Goal: Transaction & Acquisition: Purchase product/service

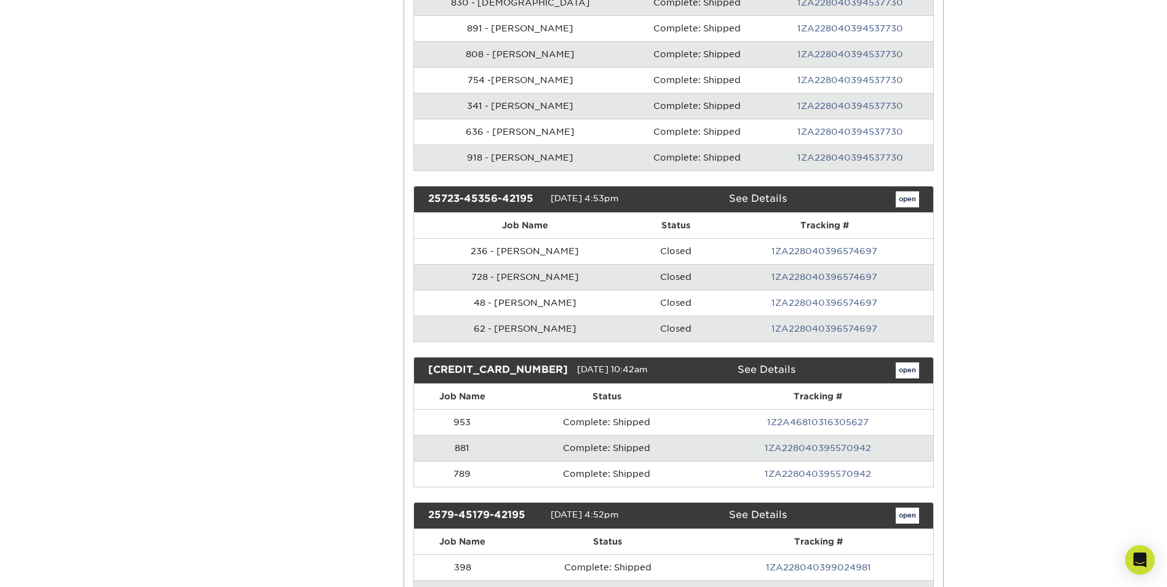
scroll to position [1969, 0]
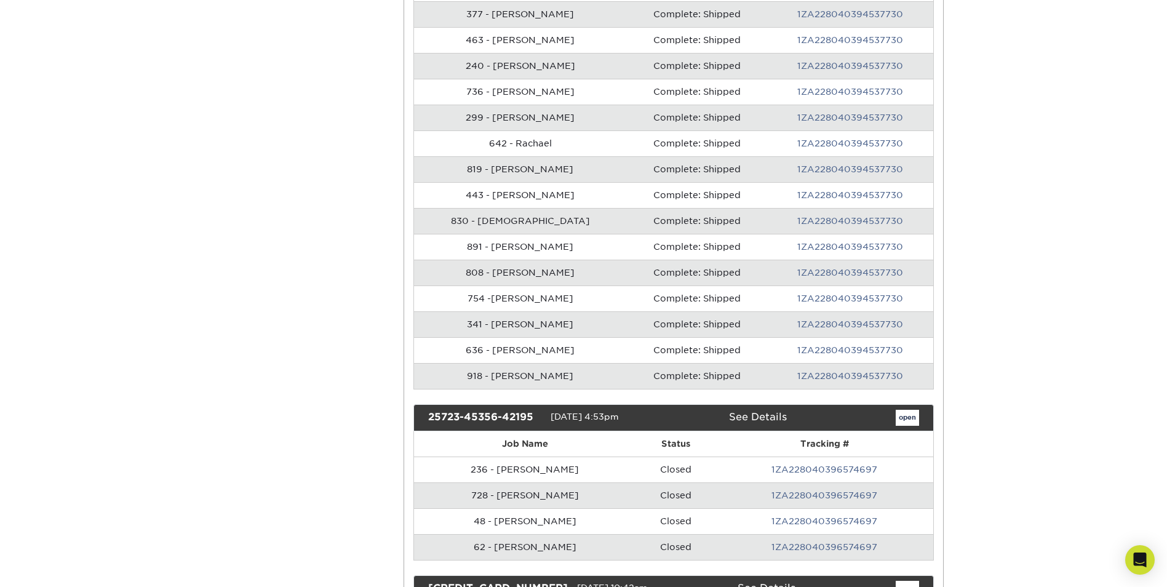
scroll to position [1723, 0]
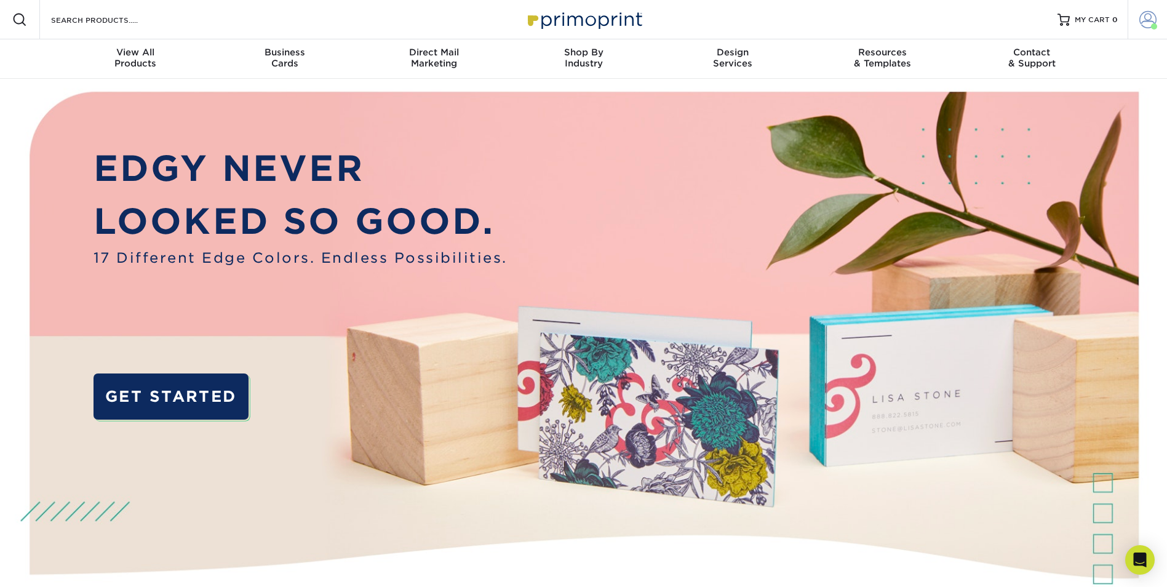
click at [1147, 17] on span at bounding box center [1148, 19] width 17 height 17
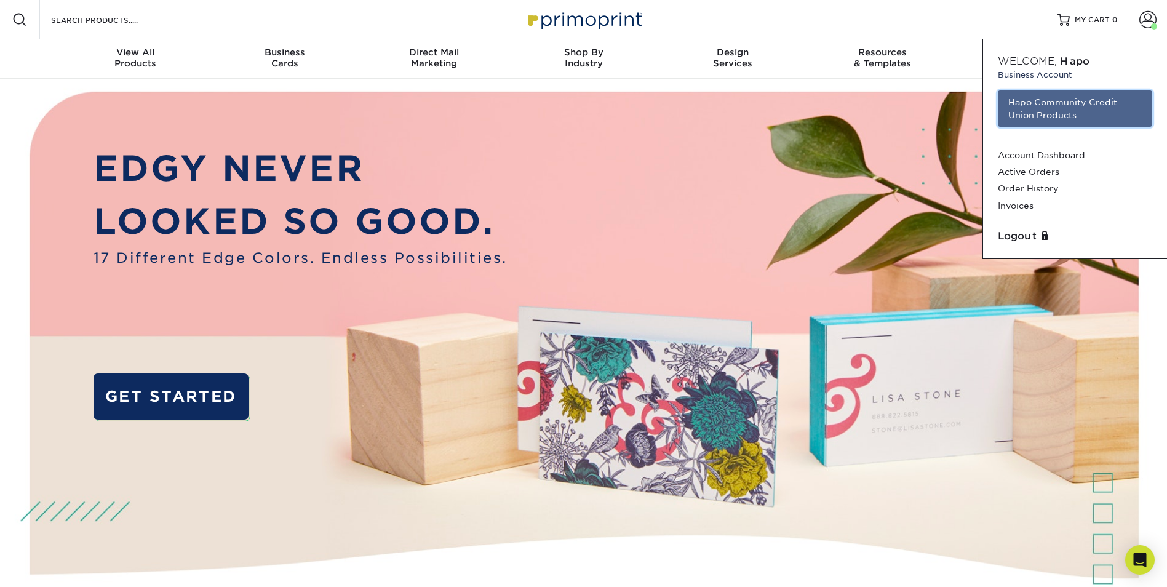
click at [1041, 108] on link "Hapo Community Credit Union Products" at bounding box center [1075, 108] width 154 height 36
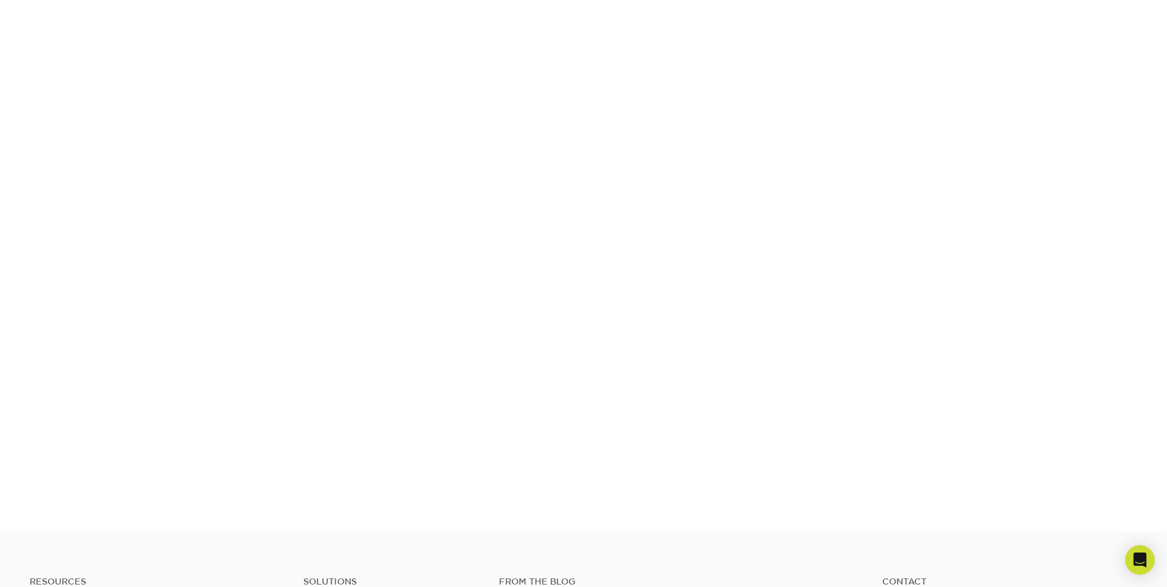
scroll to position [215, 0]
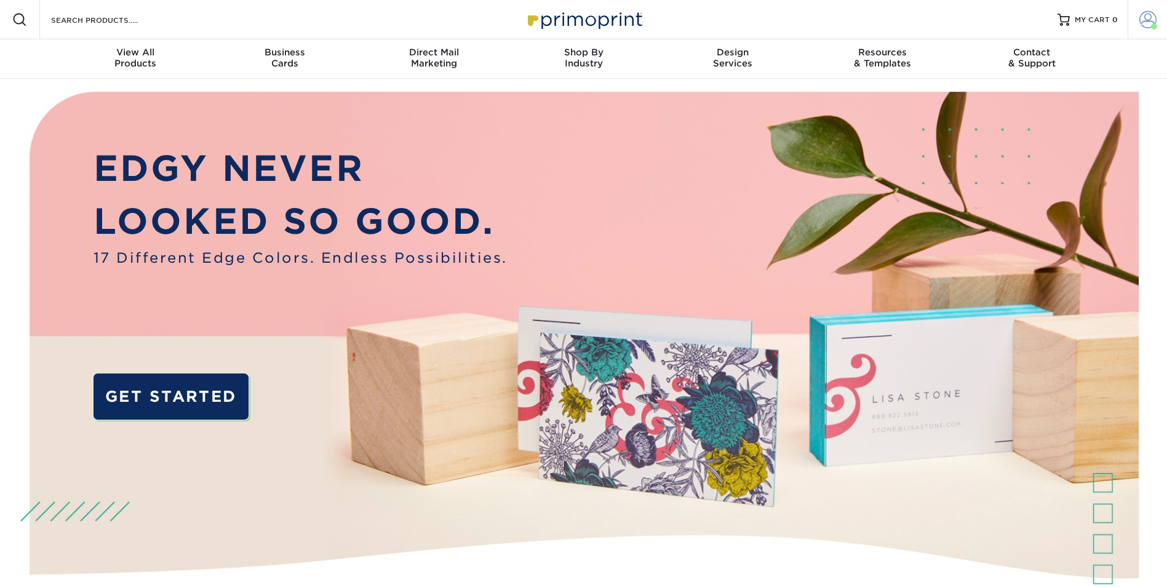
click at [1132, 21] on link "Account" at bounding box center [1147, 19] width 39 height 39
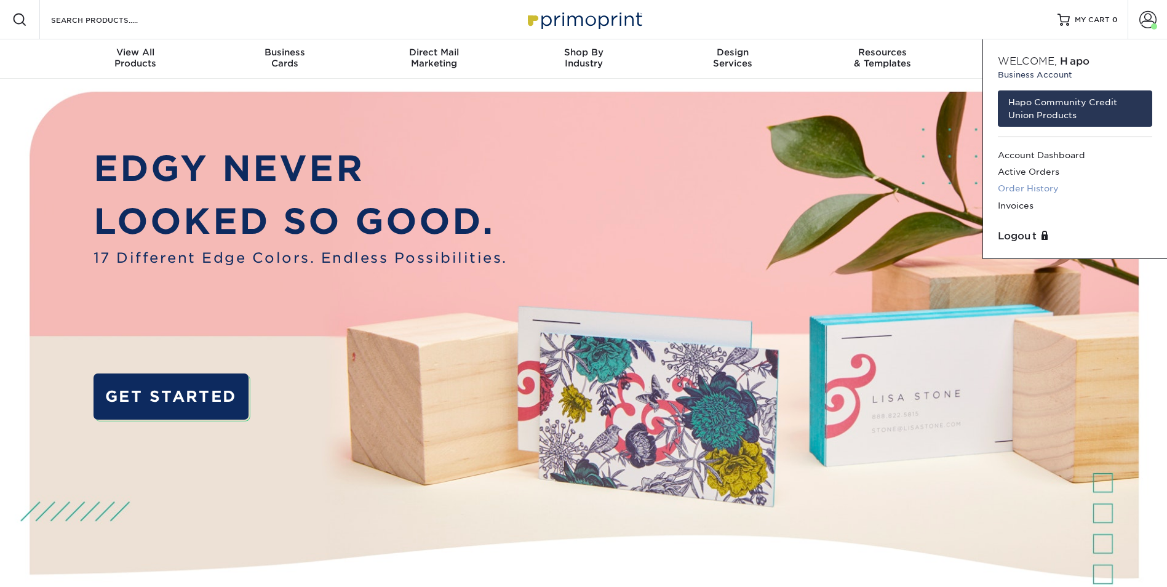
click at [1038, 191] on link "Order History" at bounding box center [1075, 188] width 154 height 17
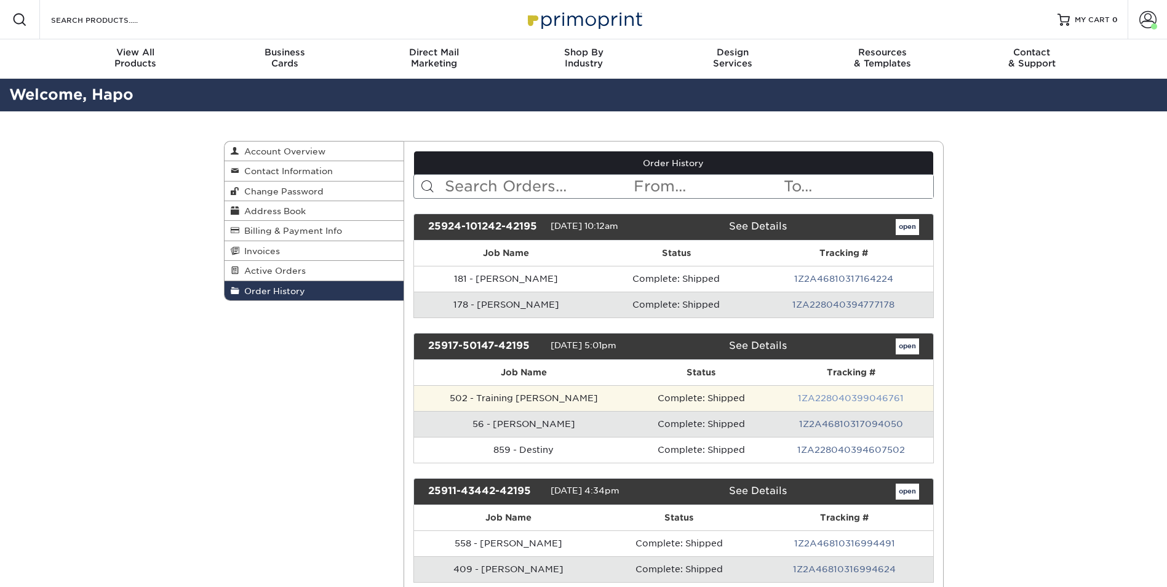
click at [822, 399] on link "1ZA228040399046761" at bounding box center [851, 398] width 106 height 10
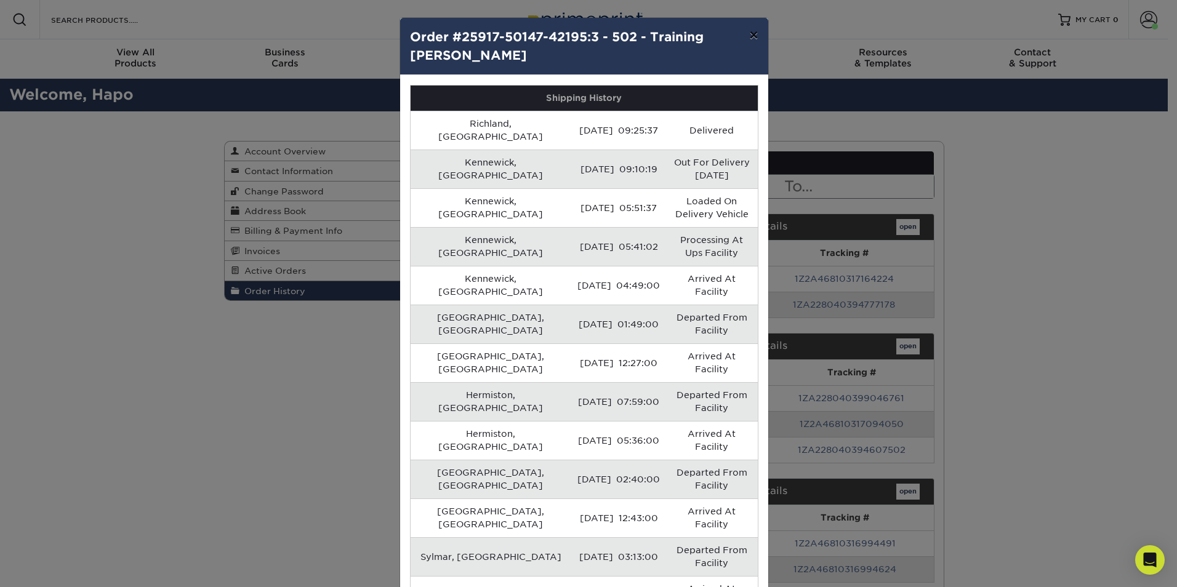
click at [751, 35] on button "×" at bounding box center [753, 35] width 28 height 34
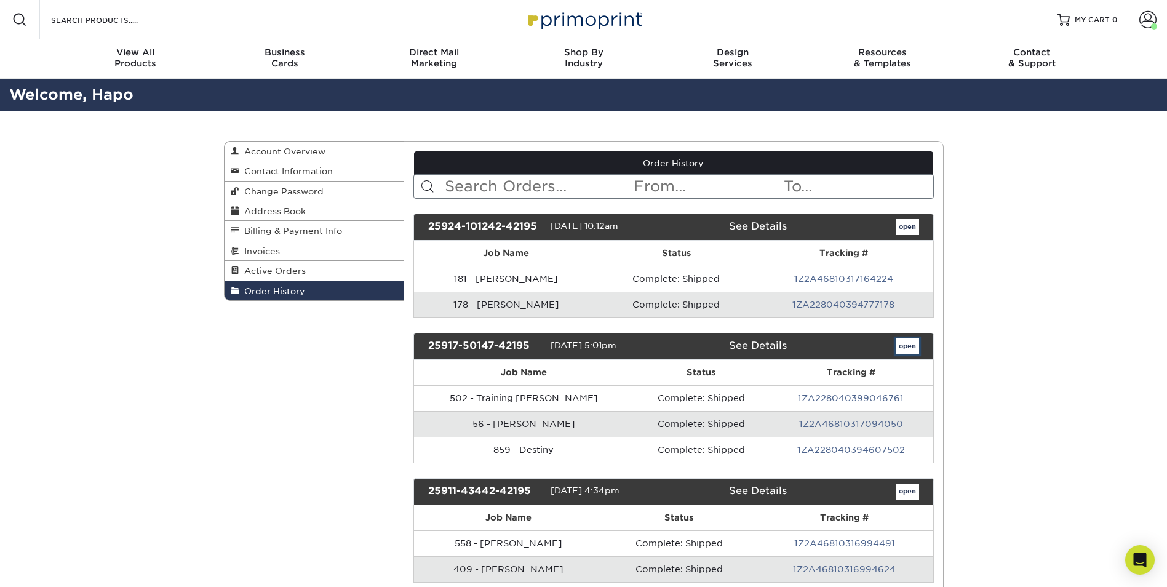
click at [914, 346] on link "open" at bounding box center [907, 346] width 23 height 16
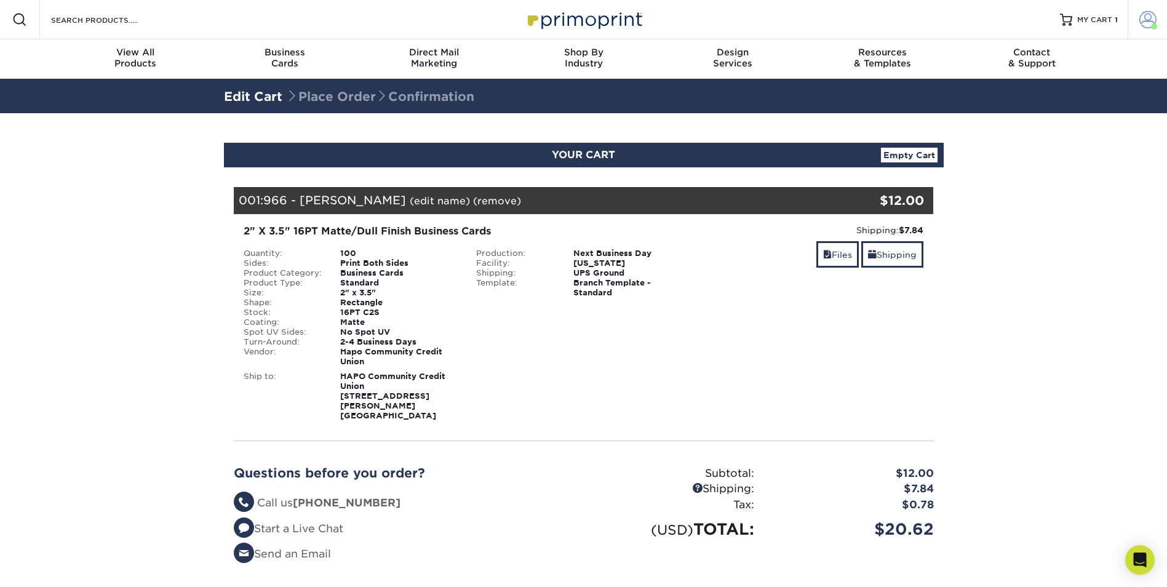
click at [1143, 23] on span at bounding box center [1148, 19] width 17 height 17
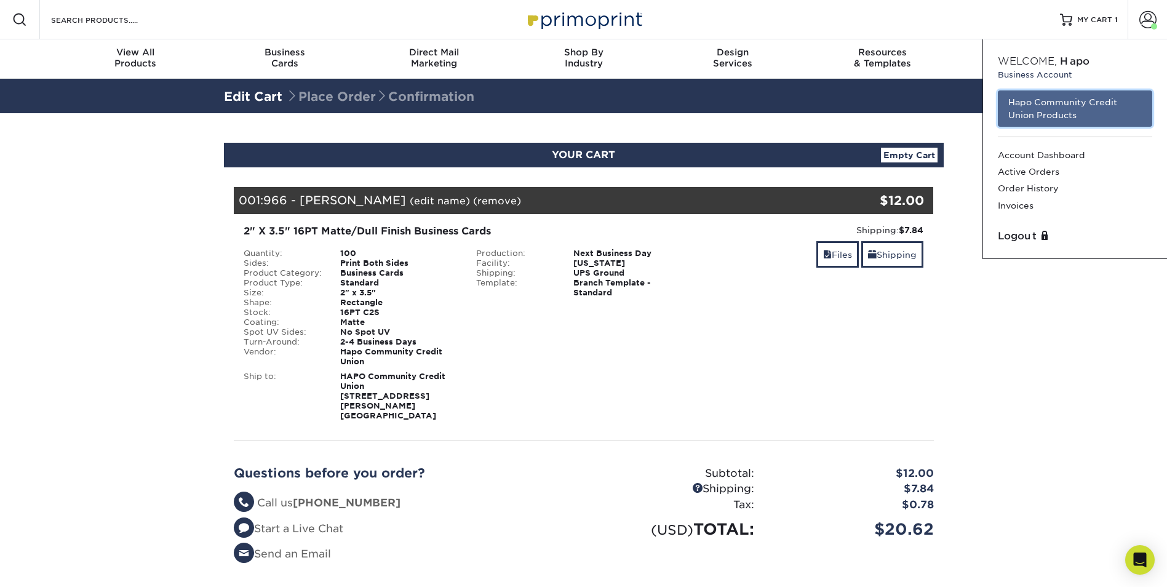
click at [1030, 106] on link "Hapo Community Credit Union Products" at bounding box center [1075, 108] width 154 height 36
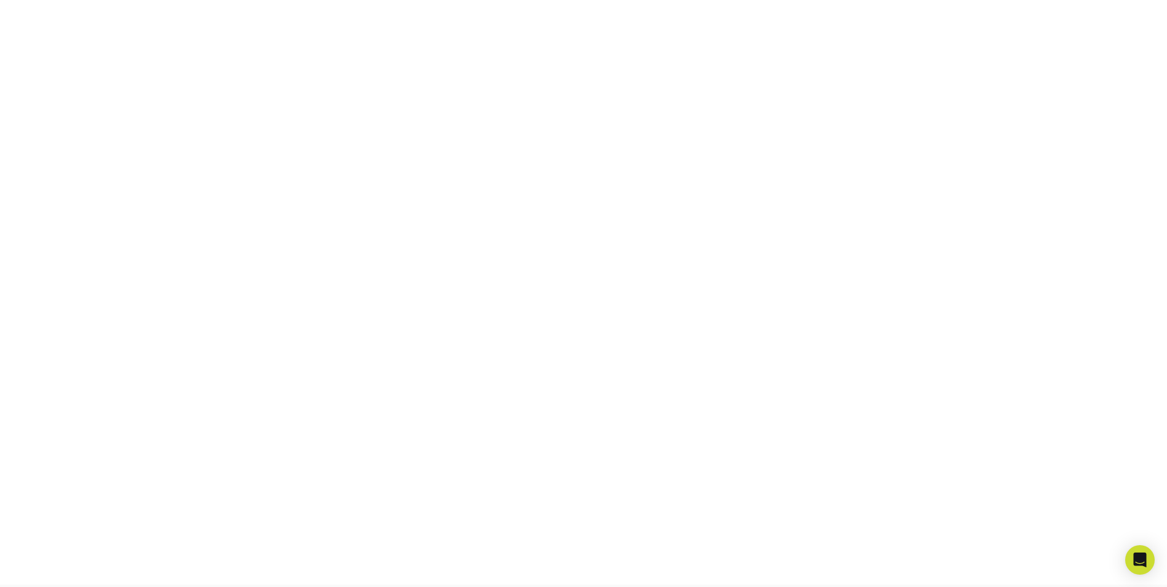
scroll to position [153, 0]
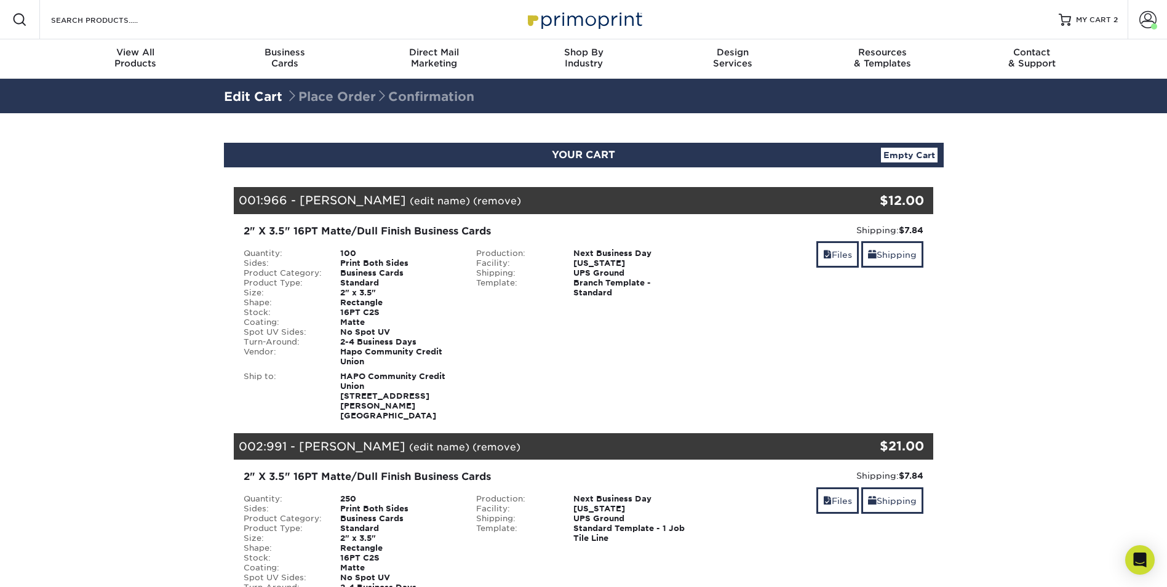
click at [1018, 340] on section "YOUR CART Empty Cart Your Cart is Empty Hapo Community Credit Union Products Vi…" at bounding box center [583, 506] width 1167 height 787
click at [1145, 14] on span at bounding box center [1148, 19] width 17 height 17
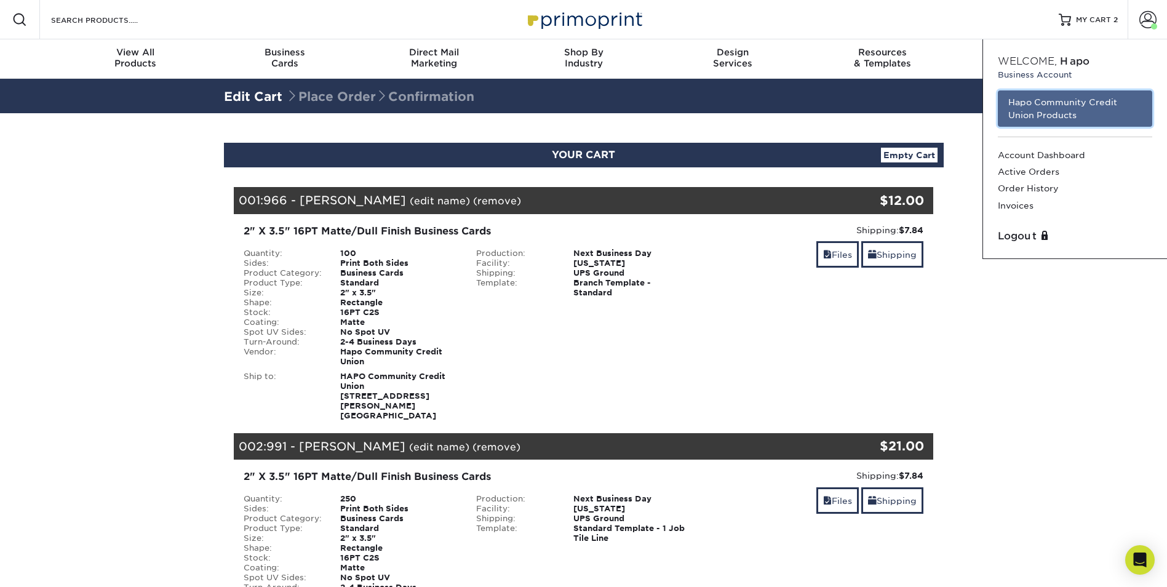
click at [1068, 105] on link "Hapo Community Credit Union Products" at bounding box center [1075, 108] width 154 height 36
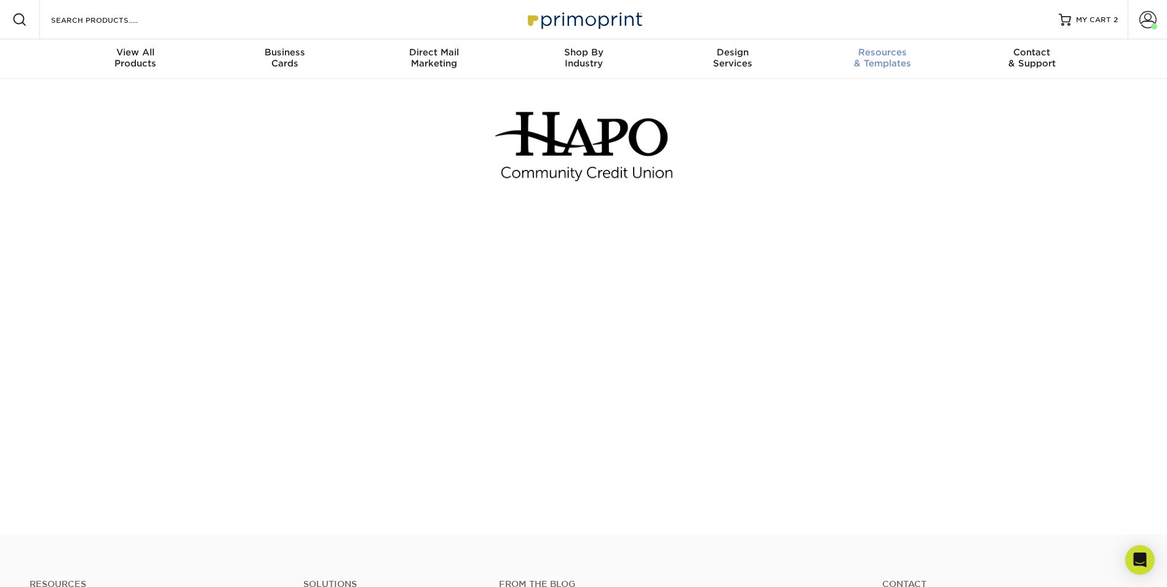
drag, startPoint x: 1087, startPoint y: 23, endPoint x: 861, endPoint y: 70, distance: 231.4
click at [1087, 23] on span "MY CART" at bounding box center [1093, 20] width 35 height 10
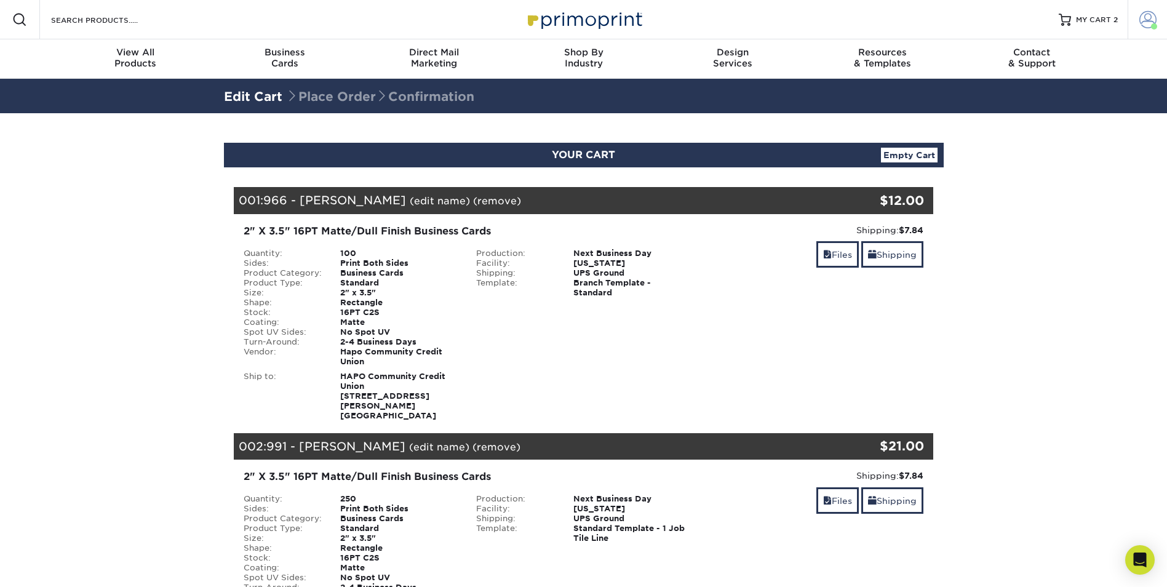
click at [1154, 16] on span at bounding box center [1148, 19] width 17 height 17
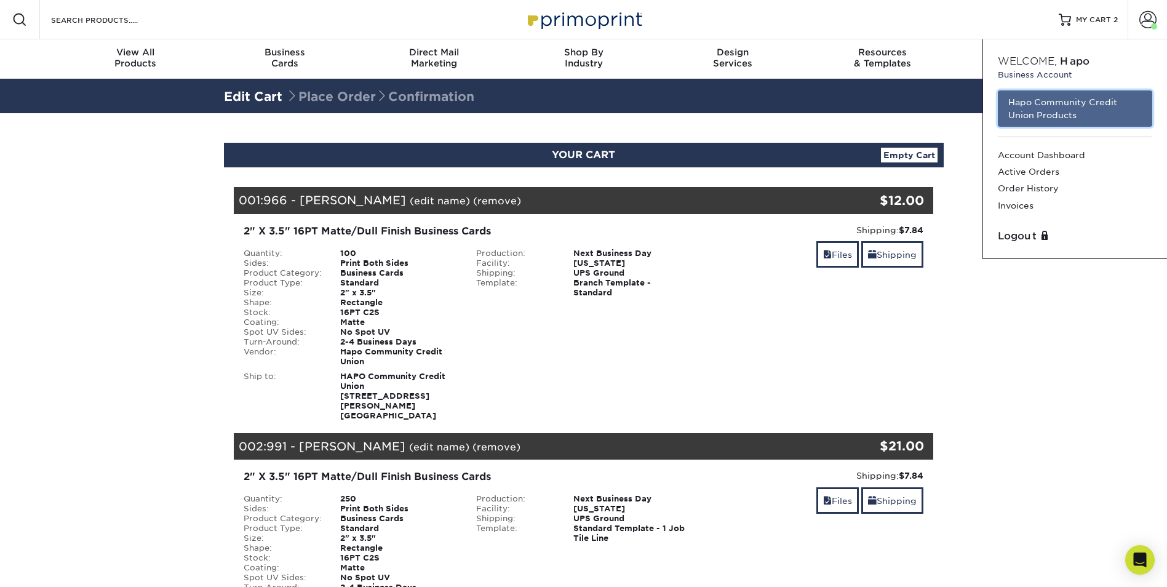
click at [1071, 103] on link "Hapo Community Credit Union Products" at bounding box center [1075, 108] width 154 height 36
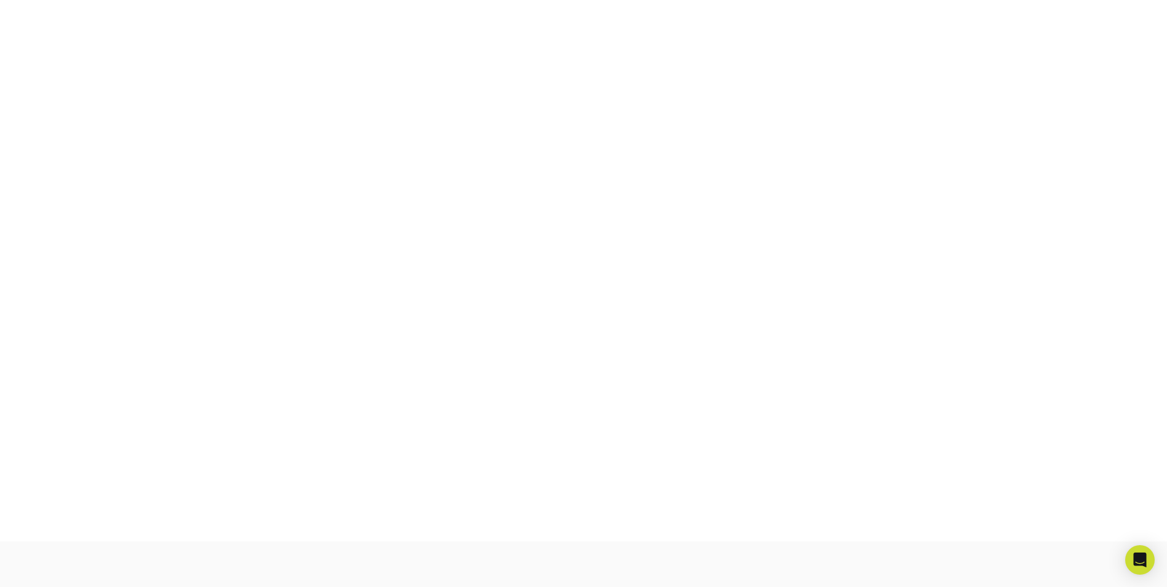
scroll to position [215, 0]
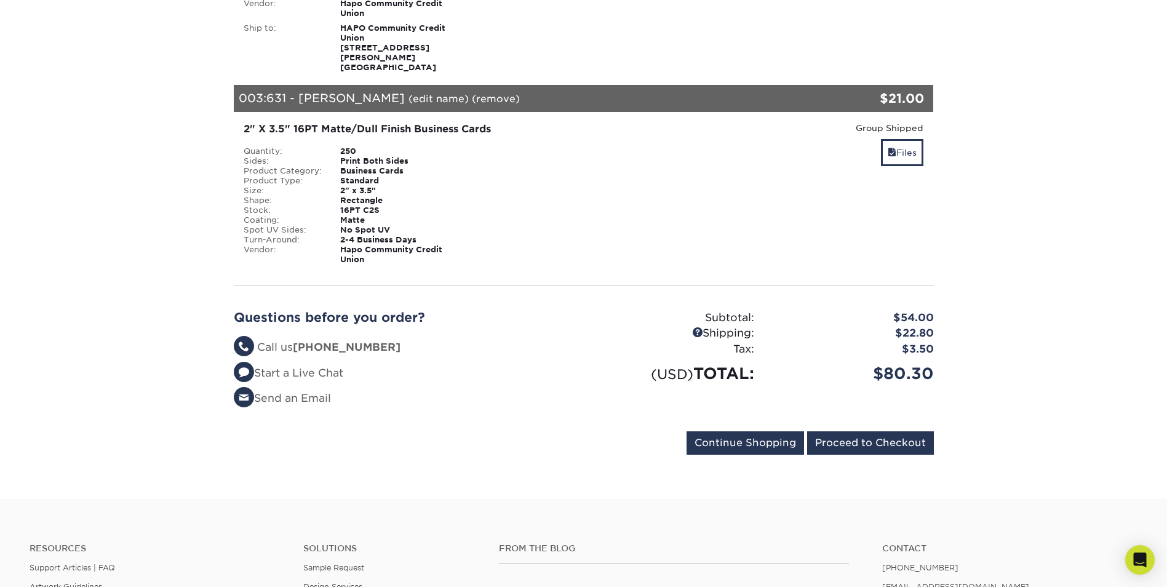
scroll to position [615, 0]
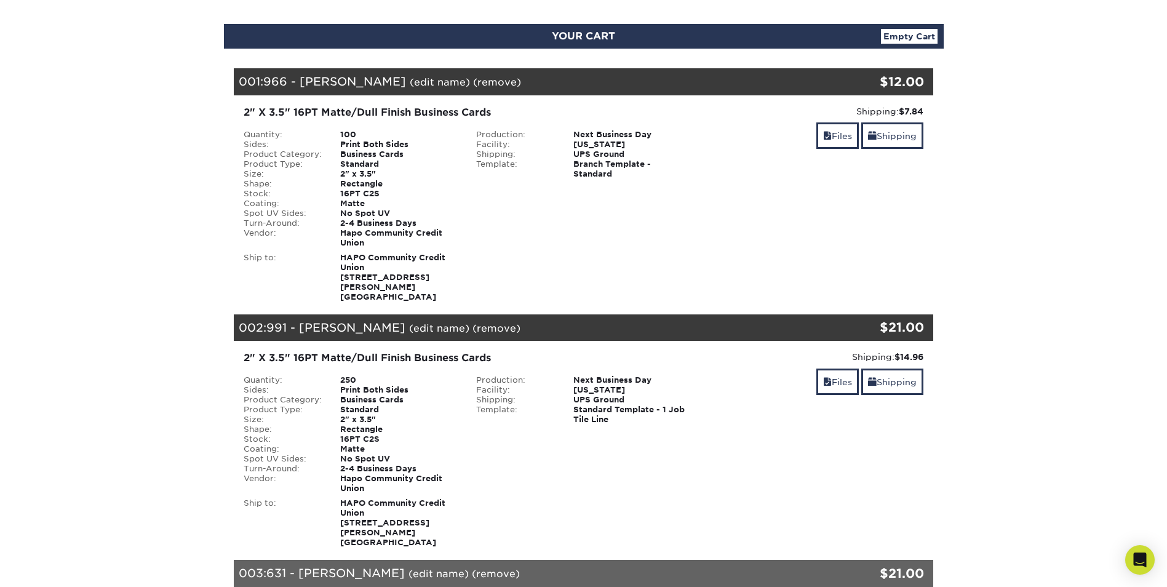
scroll to position [0, 0]
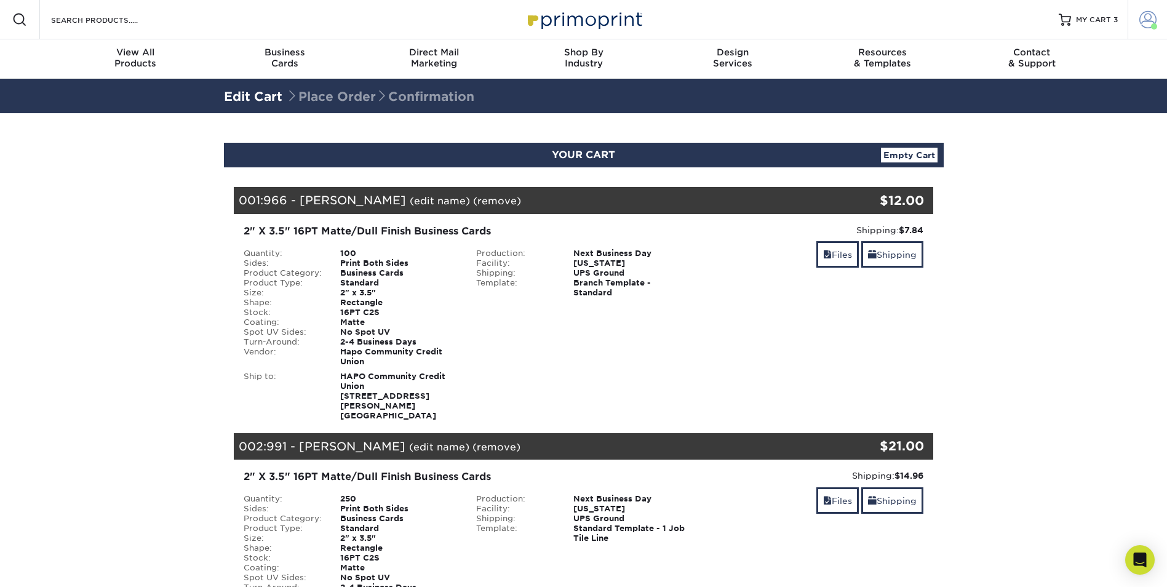
click at [1147, 17] on span at bounding box center [1148, 19] width 17 height 17
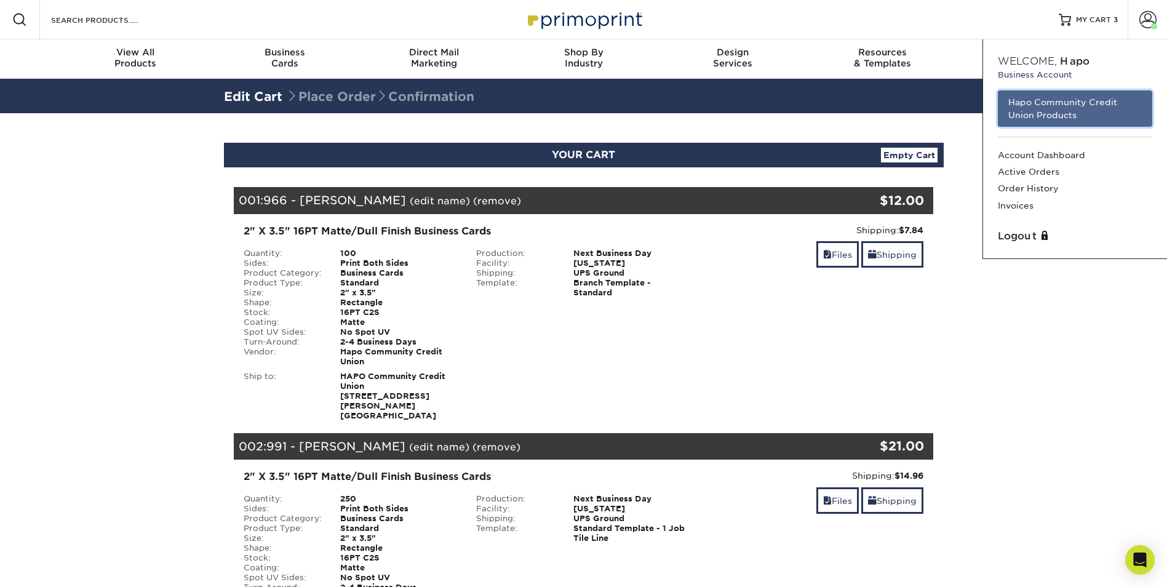
click at [1052, 105] on link "Hapo Community Credit Union Products" at bounding box center [1075, 108] width 154 height 36
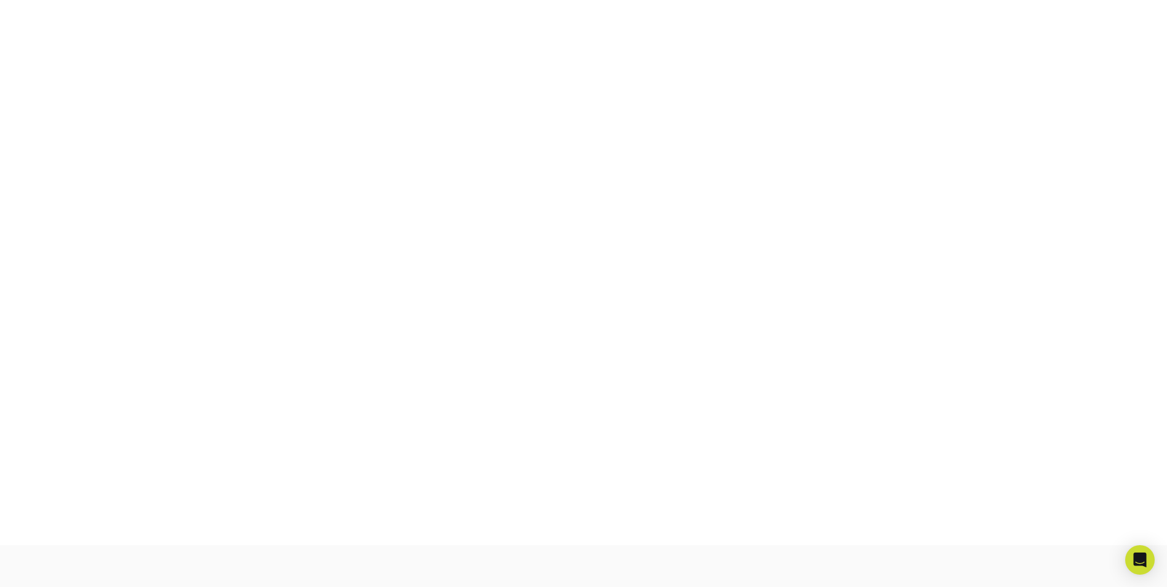
scroll to position [215, 0]
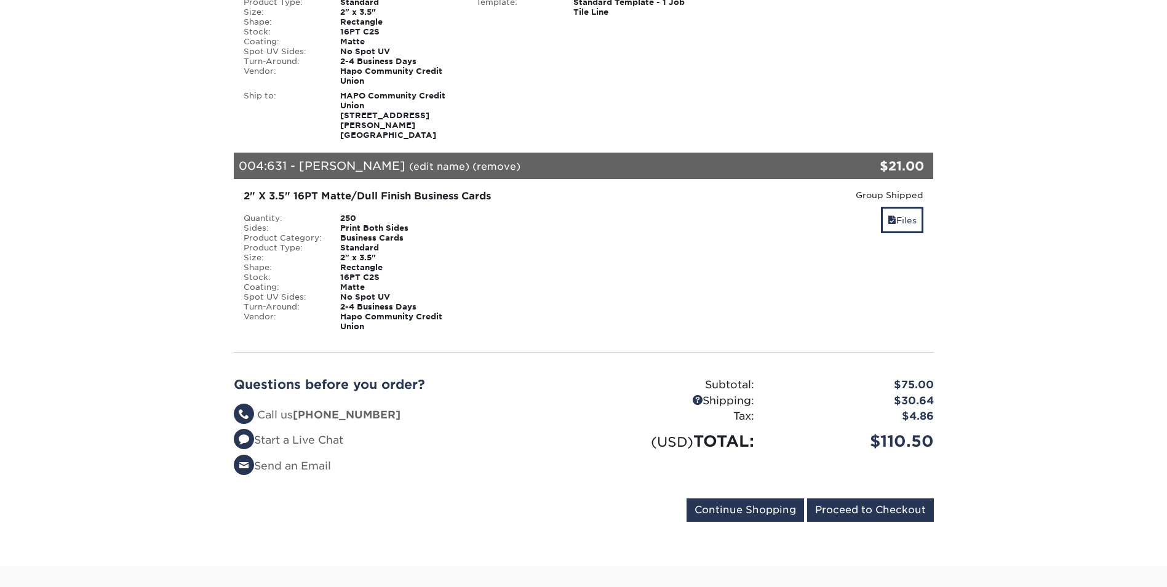
scroll to position [923, 0]
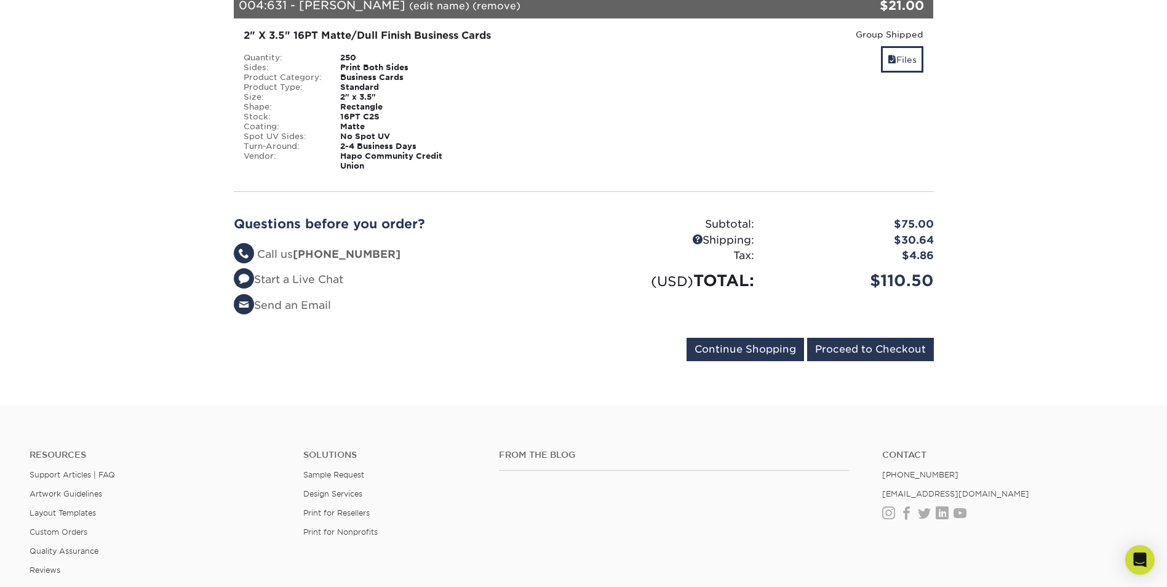
click at [878, 338] on input "Proceed to Checkout" at bounding box center [870, 349] width 127 height 23
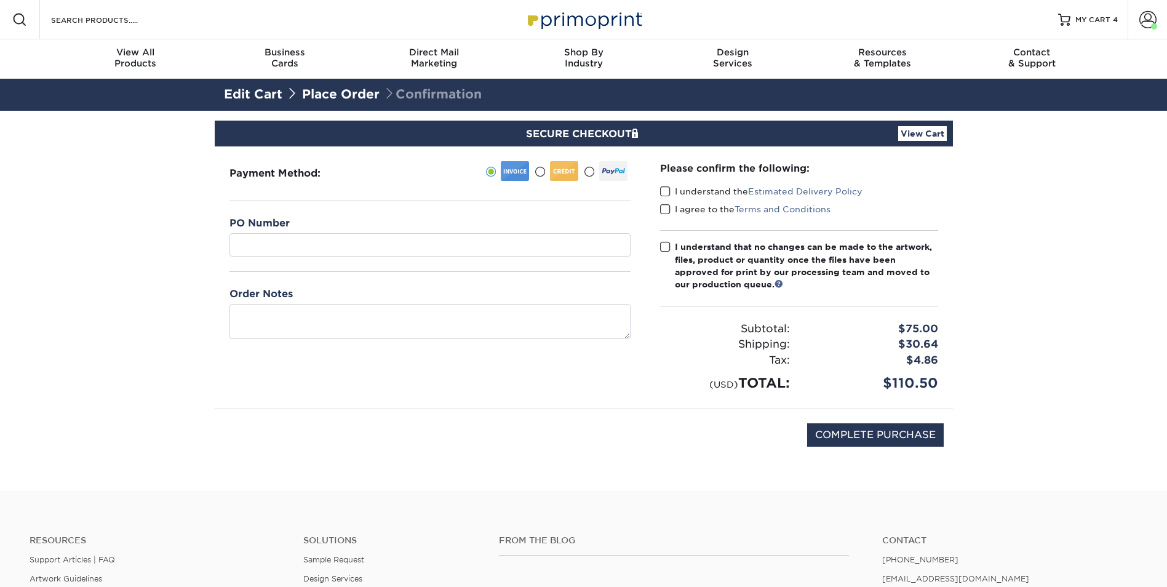
drag, startPoint x: 663, startPoint y: 192, endPoint x: 663, endPoint y: 209, distance: 16.6
click at [663, 193] on span at bounding box center [665, 192] width 10 height 12
click at [0, 0] on input "I understand the Estimated Delivery Policy" at bounding box center [0, 0] width 0 height 0
click at [663, 209] on span at bounding box center [665, 210] width 10 height 12
click at [0, 0] on input "I agree to the Terms and Conditions" at bounding box center [0, 0] width 0 height 0
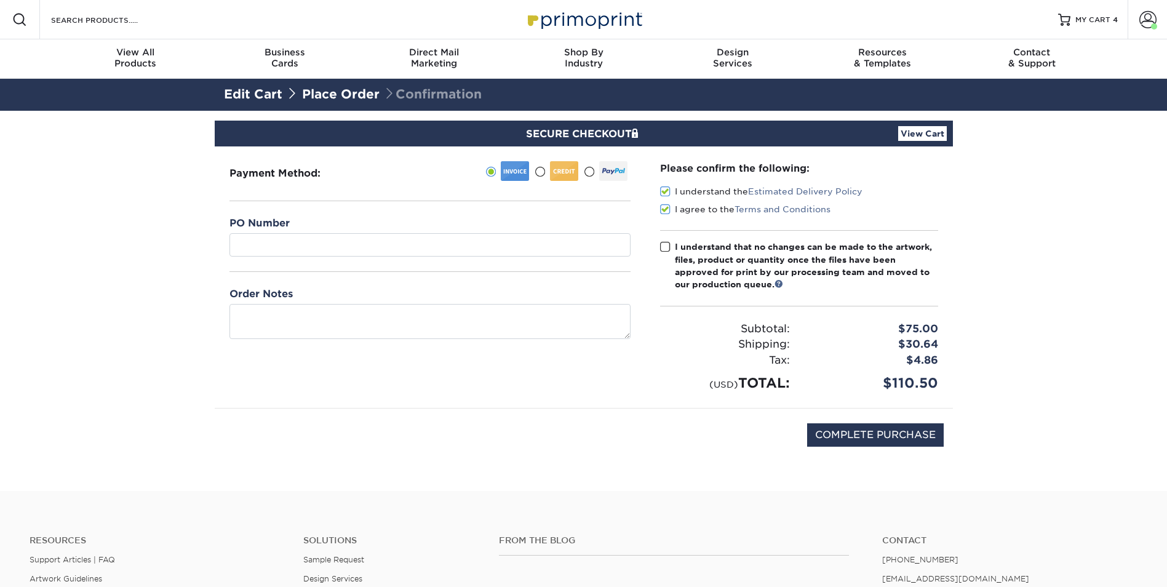
click at [664, 250] on span at bounding box center [665, 247] width 10 height 12
click at [0, 0] on input "I understand that no changes can be made to the artwork, files, product or quan…" at bounding box center [0, 0] width 0 height 0
drag, startPoint x: 588, startPoint y: 385, endPoint x: 795, endPoint y: 400, distance: 207.3
click at [601, 386] on div "Payment Method:" at bounding box center [430, 277] width 431 height 262
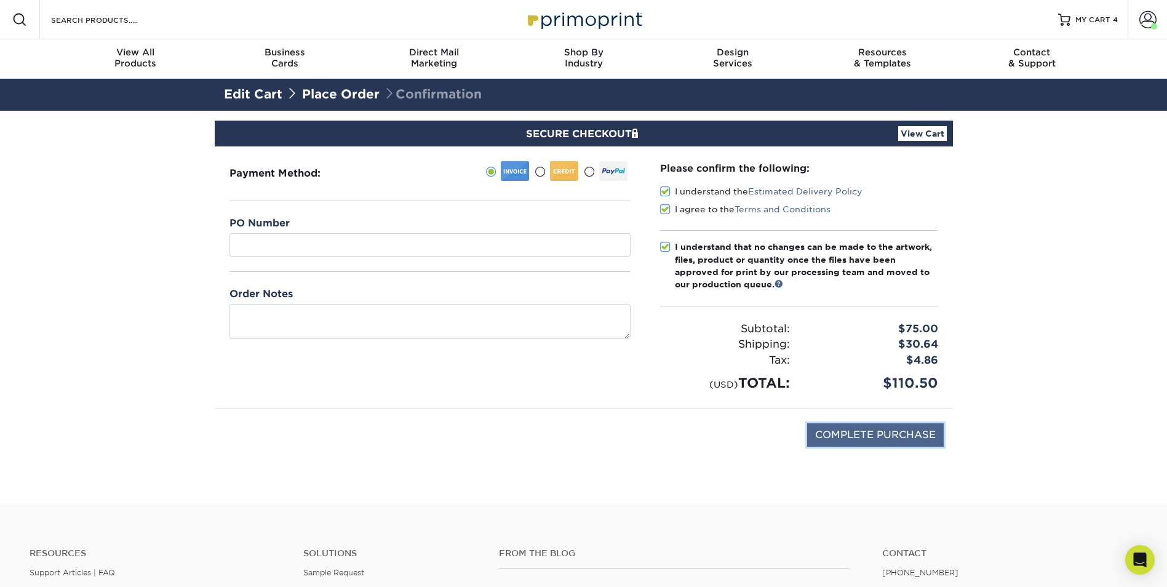
click at [871, 430] on input "COMPLETE PURCHASE" at bounding box center [875, 434] width 137 height 23
type input "PROCESSING, PLEASE WAIT..."
